Goal: Transaction & Acquisition: Purchase product/service

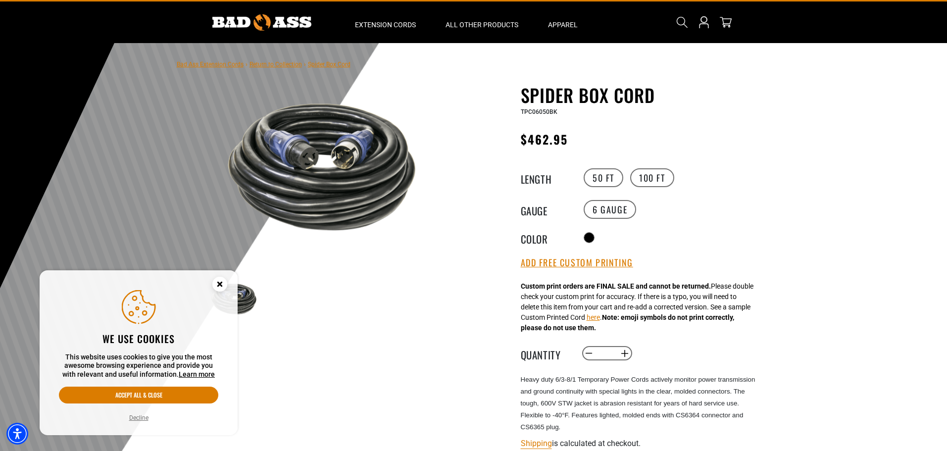
scroll to position [23, 0]
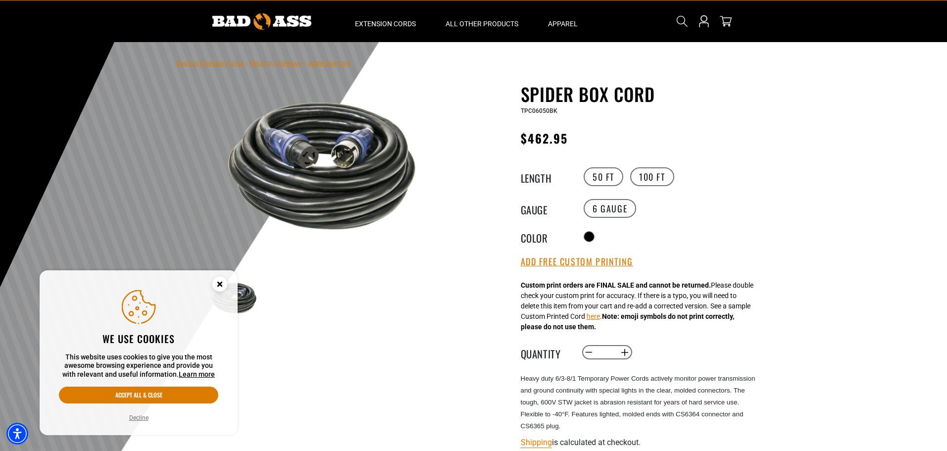
click at [216, 283] on circle "Close this option" at bounding box center [219, 284] width 15 height 15
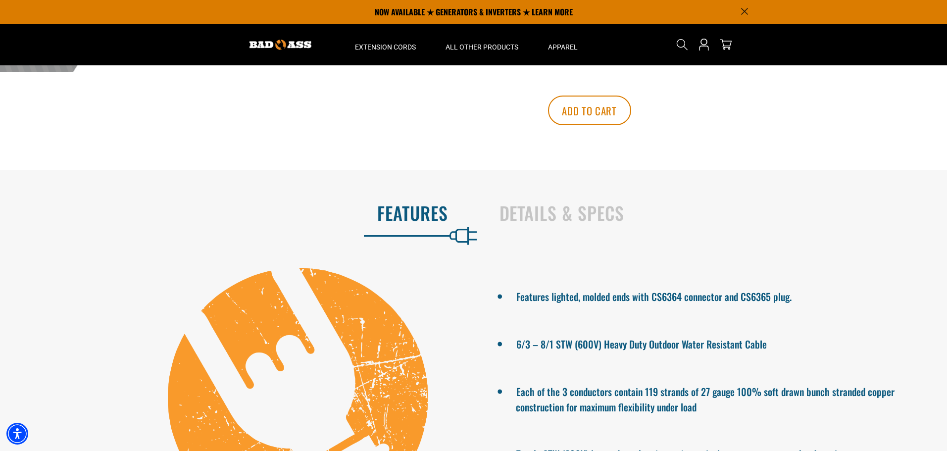
scroll to position [478, 0]
click at [756, 301] on li "Features lighted, molded ends with CS6364 connector and CS6365 plug." at bounding box center [714, 296] width 397 height 18
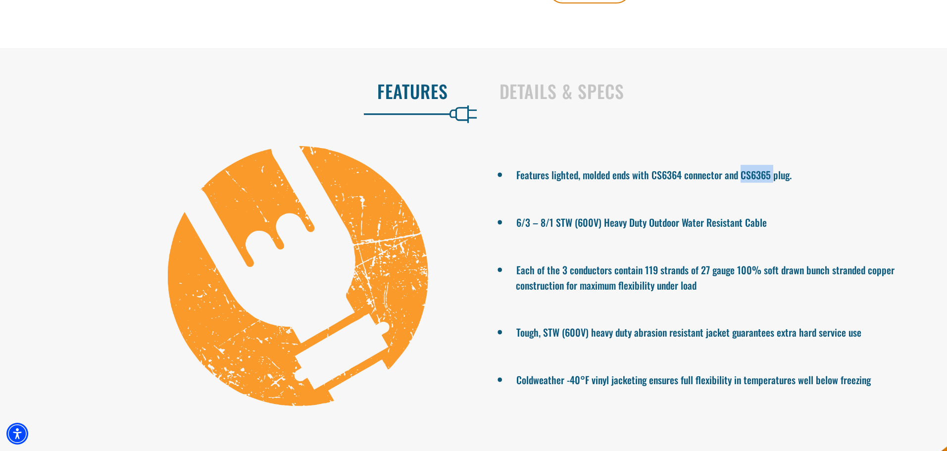
scroll to position [601, 0]
click at [650, 176] on li "Features lighted, molded ends with CS6364 connector and CS6365 plug." at bounding box center [714, 173] width 397 height 18
click at [781, 175] on li "Features lighted, molded ends with CS6364 connector and CS6365 plug." at bounding box center [714, 173] width 397 height 18
click at [773, 174] on li "Features lighted, molded ends with CS6364 connector and CS6365 plug." at bounding box center [714, 173] width 397 height 18
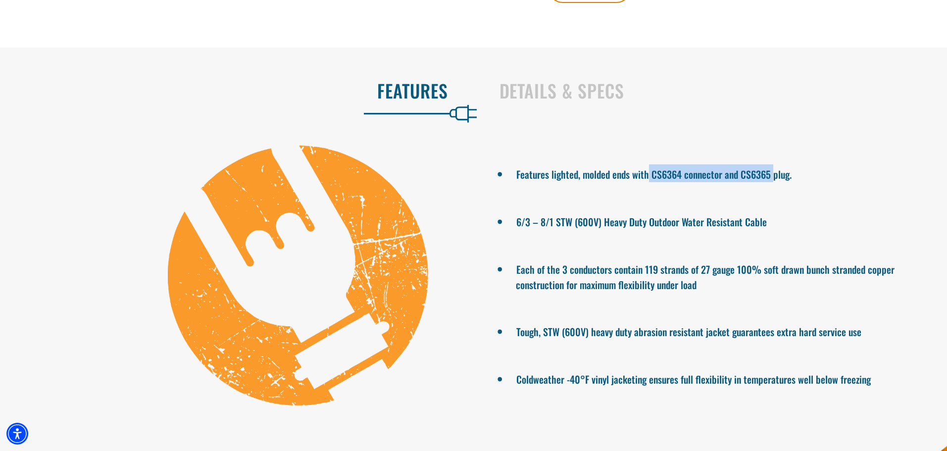
copy li "CS6364 connector and CS6365"
